Goal: Task Accomplishment & Management: Complete application form

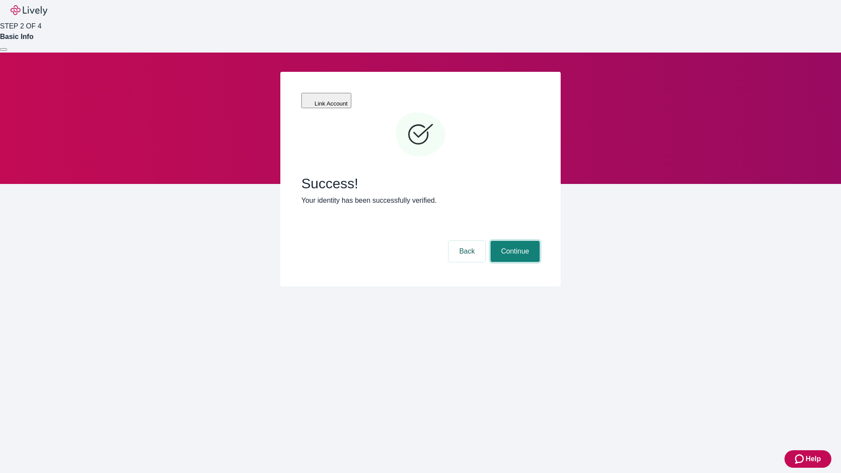
click at [514, 241] on button "Continue" at bounding box center [515, 251] width 49 height 21
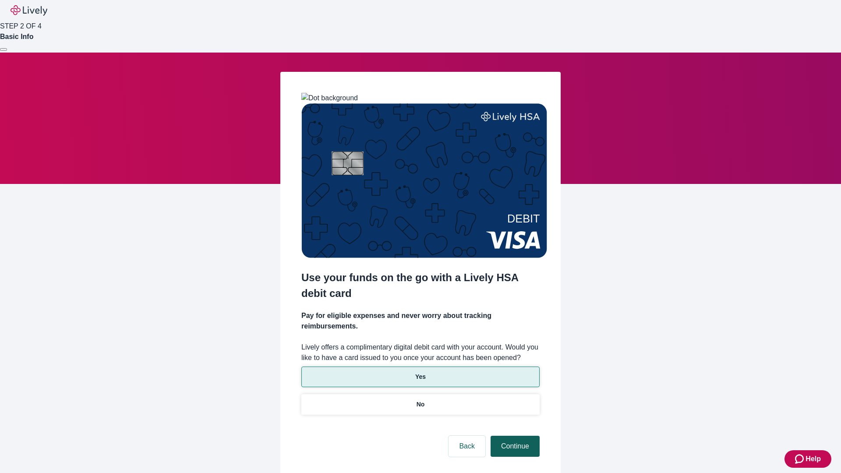
click at [420, 400] on p "No" at bounding box center [421, 404] width 8 height 9
click at [514, 436] on button "Continue" at bounding box center [515, 446] width 49 height 21
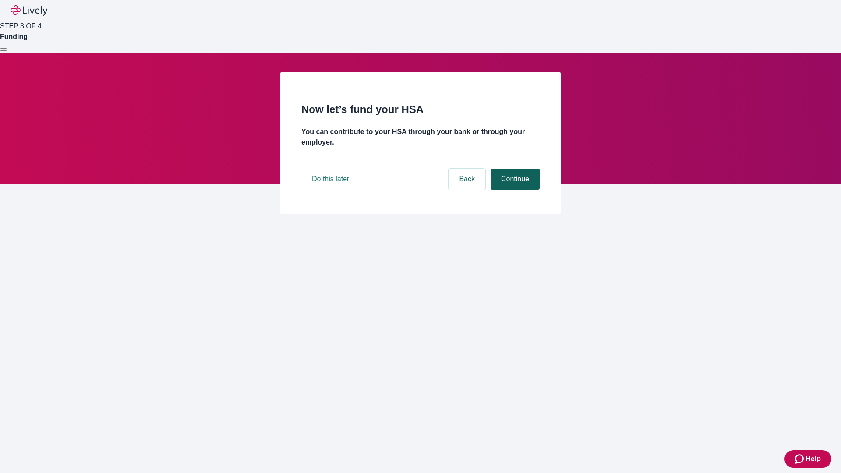
click at [514, 190] on button "Continue" at bounding box center [515, 179] width 49 height 21
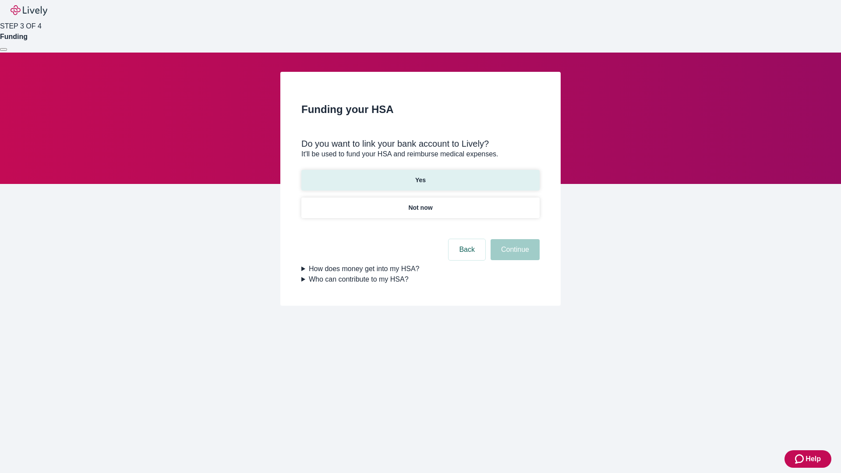
click at [420, 176] on p "Yes" at bounding box center [420, 180] width 11 height 9
click at [514, 239] on button "Continue" at bounding box center [515, 249] width 49 height 21
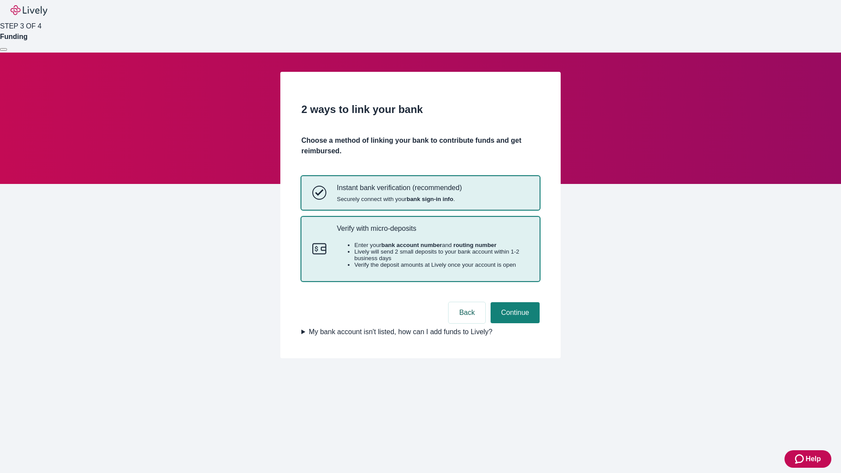
click at [433, 233] on p "Verify with micro-deposits" at bounding box center [433, 228] width 192 height 8
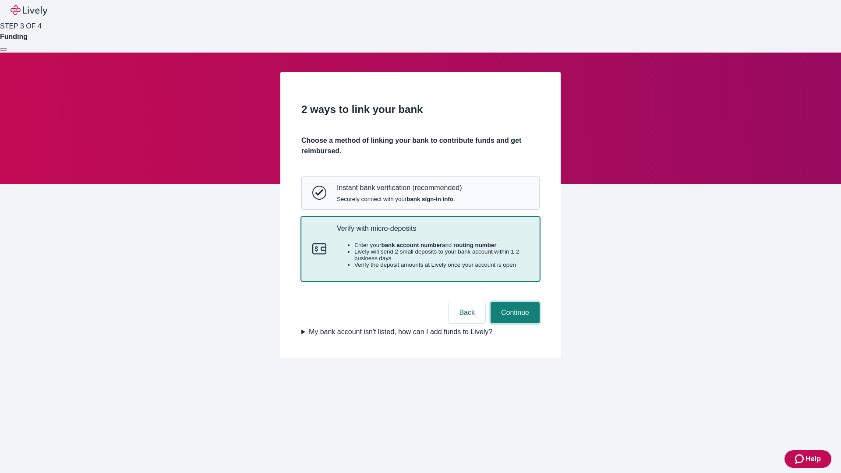
click at [514, 323] on button "Continue" at bounding box center [515, 312] width 49 height 21
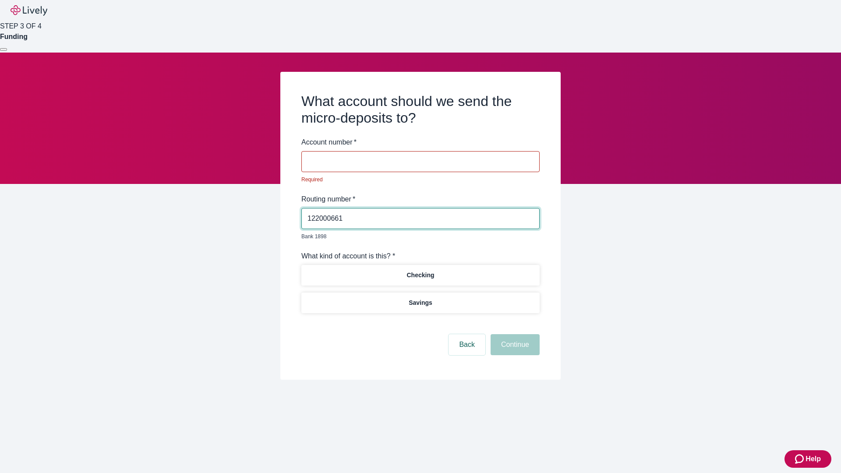
type input "122000661"
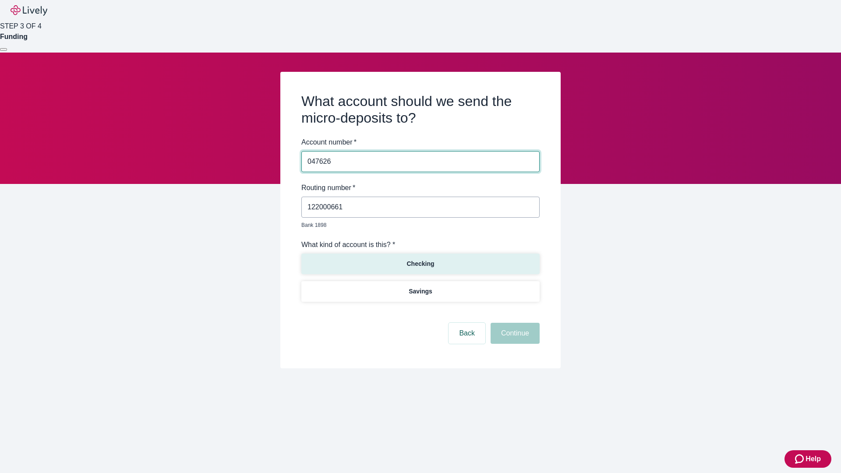
type input "047626"
click at [420, 259] on p "Checking" at bounding box center [421, 263] width 28 height 9
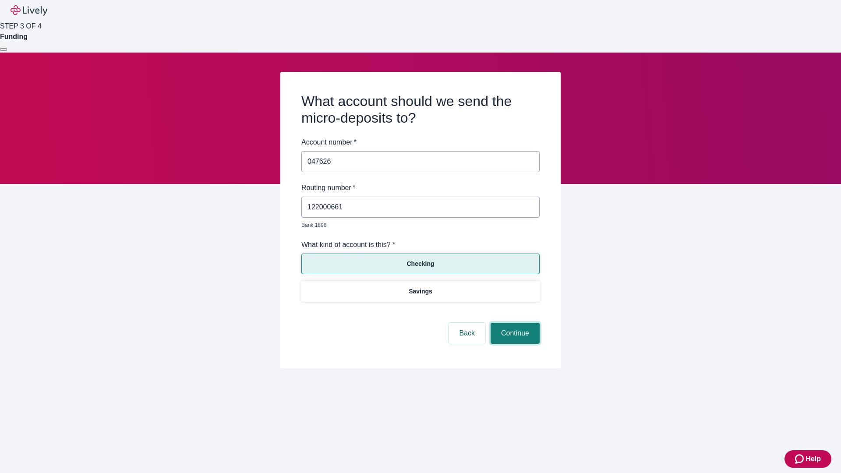
click at [514, 323] on button "Continue" at bounding box center [515, 333] width 49 height 21
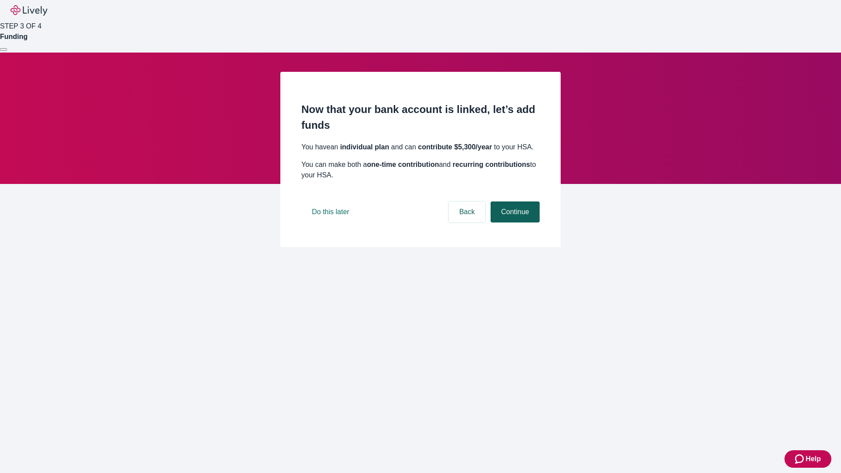
click at [514, 223] on button "Continue" at bounding box center [515, 212] width 49 height 21
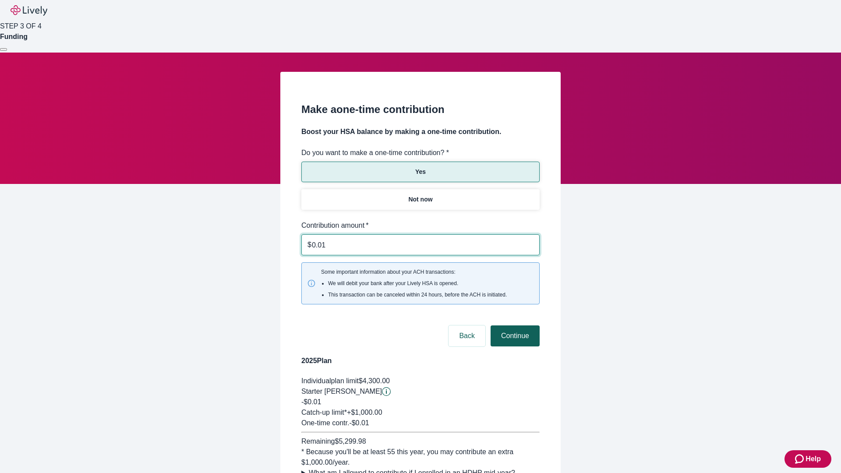
type input "0.01"
click at [514, 326] on button "Continue" at bounding box center [515, 336] width 49 height 21
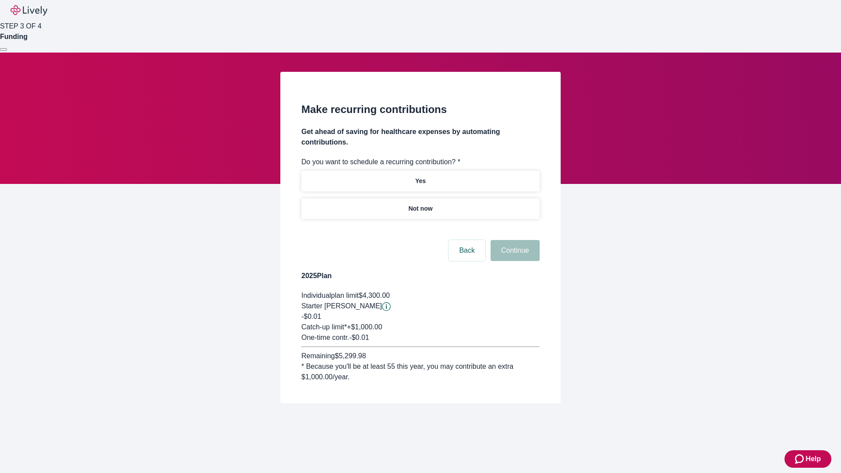
click at [420, 204] on p "Not now" at bounding box center [420, 208] width 24 height 9
click at [514, 240] on button "Continue" at bounding box center [515, 250] width 49 height 21
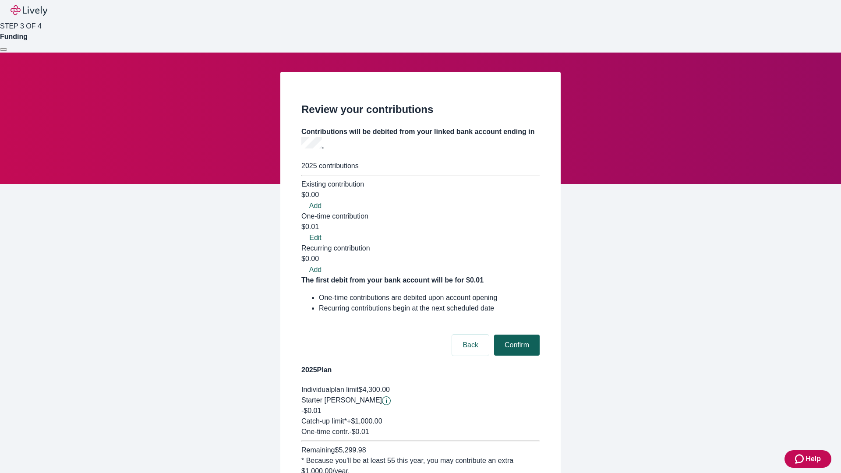
click at [516, 335] on button "Confirm" at bounding box center [517, 345] width 46 height 21
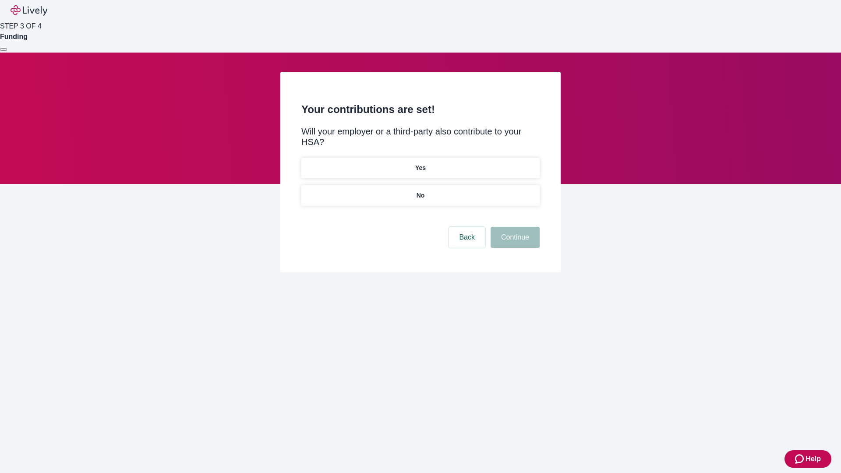
click at [420, 191] on p "No" at bounding box center [421, 195] width 8 height 9
click at [514, 227] on button "Continue" at bounding box center [515, 237] width 49 height 21
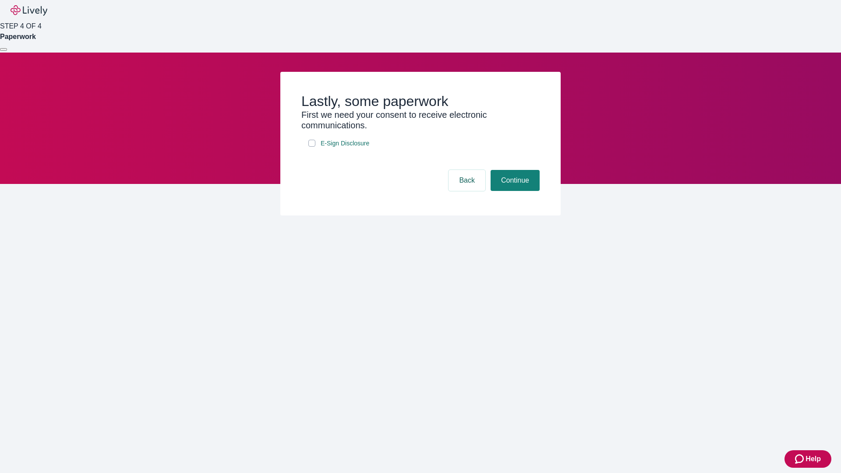
click at [312, 147] on input "E-Sign Disclosure" at bounding box center [312, 143] width 7 height 7
checkbox input "true"
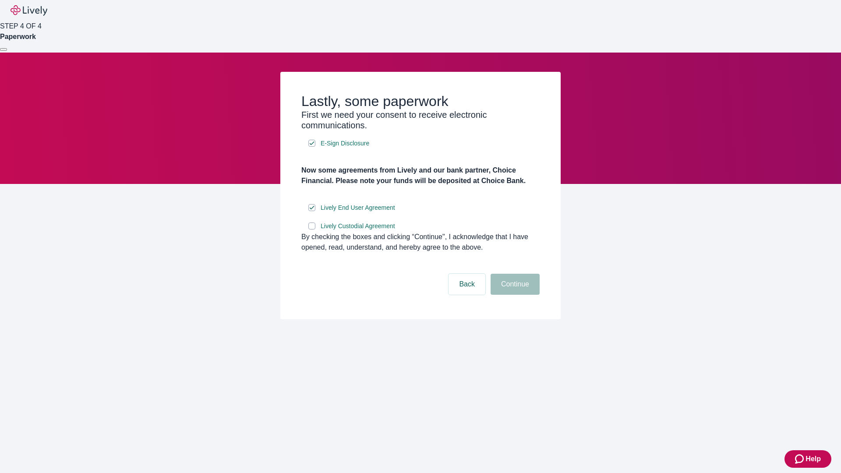
click at [312, 230] on input "Lively Custodial Agreement" at bounding box center [312, 226] width 7 height 7
checkbox input "true"
click at [514, 295] on button "Continue" at bounding box center [515, 284] width 49 height 21
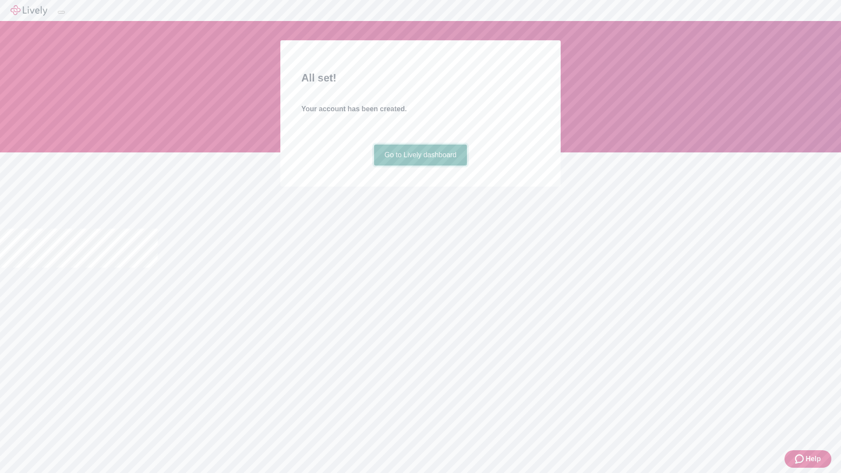
click at [420, 166] on link "Go to Lively dashboard" at bounding box center [420, 155] width 93 height 21
